Goal: Consume media (video, audio): Consume media (video, audio)

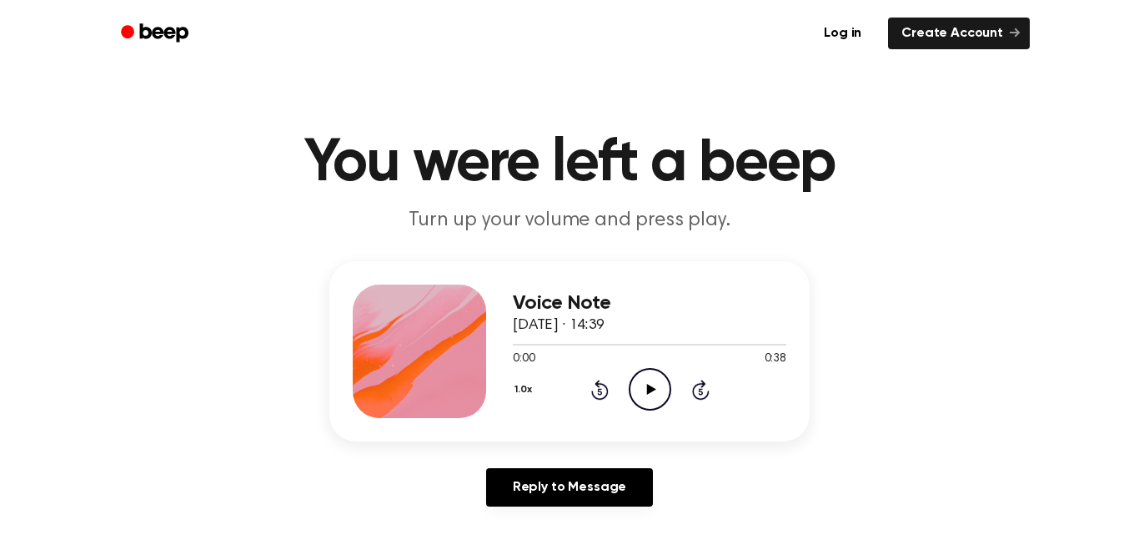
click at [635, 375] on circle at bounding box center [650, 389] width 41 height 41
click at [639, 384] on icon "Play Audio" at bounding box center [650, 389] width 43 height 43
drag, startPoint x: 638, startPoint y: 345, endPoint x: 406, endPoint y: 339, distance: 232.0
click at [406, 339] on div "Voice Note 29 September 2025 · 14:39 0:38 0:38 Your browser does not support th…" at bounding box center [569, 351] width 480 height 180
click at [542, 342] on div at bounding box center [650, 343] width 274 height 13
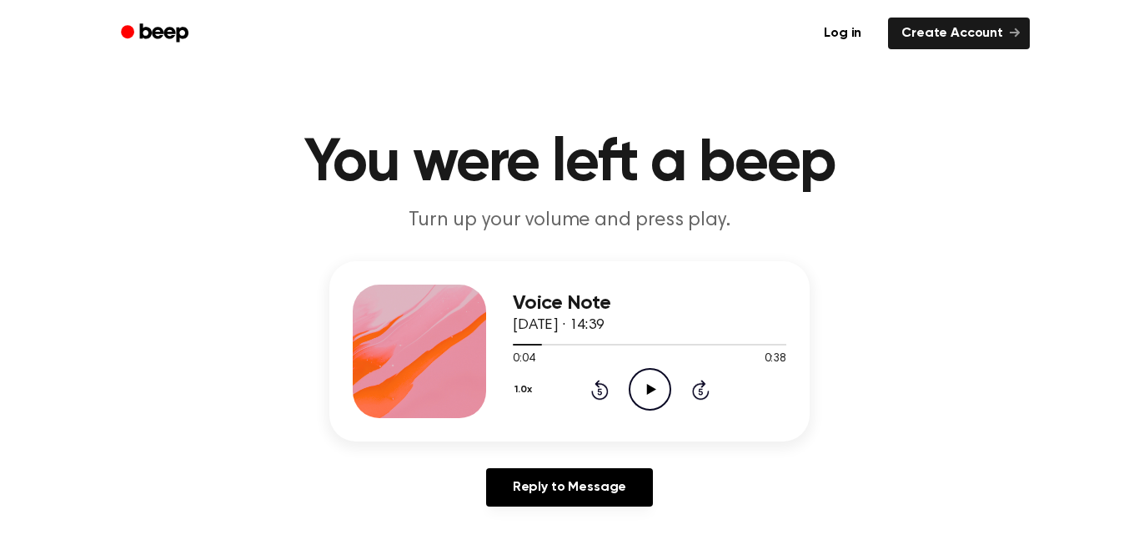
click at [644, 385] on icon "Play Audio" at bounding box center [650, 389] width 43 height 43
click at [636, 381] on icon "Pause Audio" at bounding box center [650, 389] width 43 height 43
click at [624, 348] on div at bounding box center [650, 343] width 274 height 13
click at [643, 376] on icon "Play Audio" at bounding box center [650, 389] width 43 height 43
click at [588, 345] on div at bounding box center [650, 343] width 274 height 13
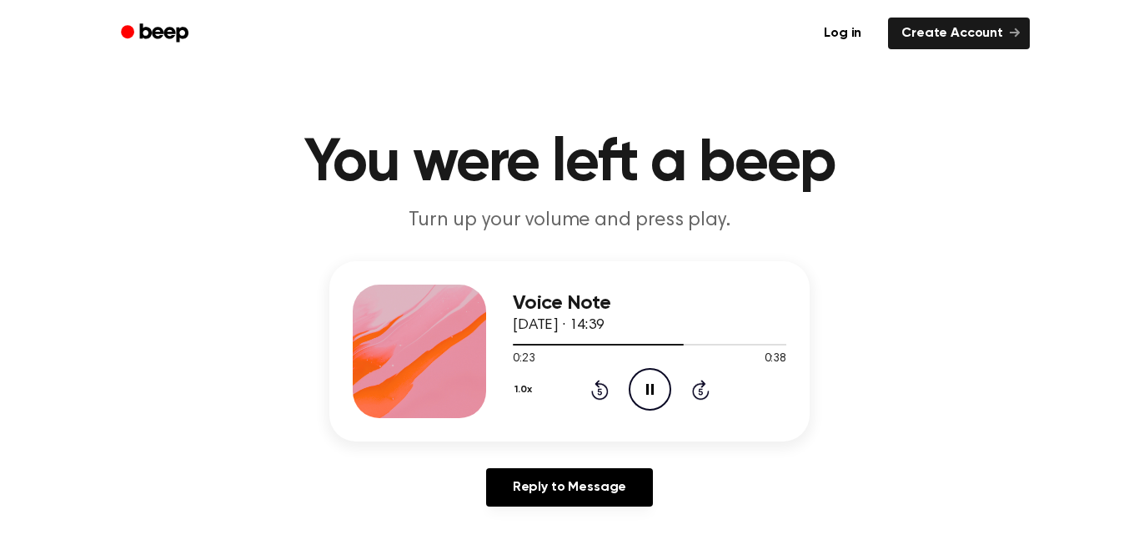
click at [664, 396] on icon "Pause Audio" at bounding box center [650, 389] width 43 height 43
click at [611, 344] on div at bounding box center [650, 345] width 274 height 2
click at [650, 399] on icon "Play Audio" at bounding box center [650, 389] width 43 height 43
click at [650, 399] on icon "Pause Audio" at bounding box center [650, 389] width 43 height 43
click at [640, 384] on icon "Play Audio" at bounding box center [650, 389] width 43 height 43
